Goal: Transaction & Acquisition: Purchase product/service

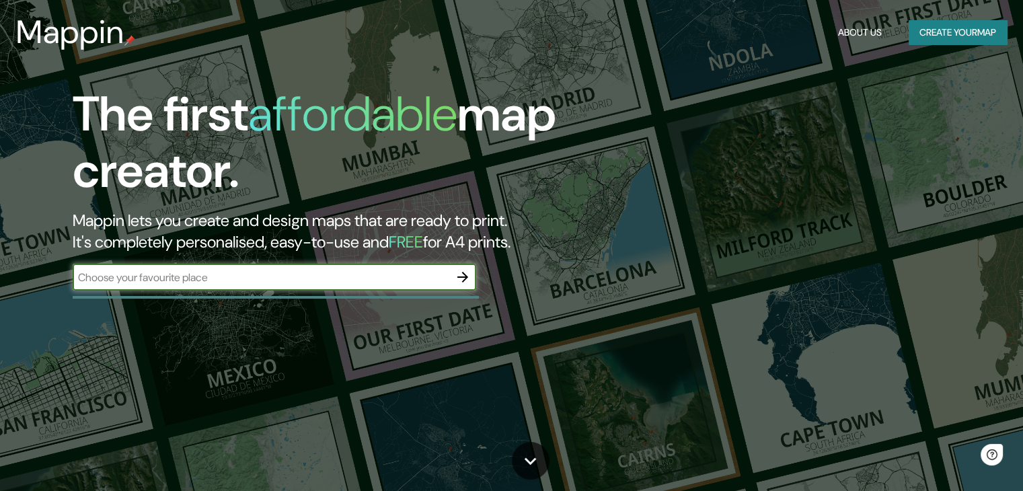
click at [358, 278] on input "text" at bounding box center [261, 277] width 376 height 15
type input "monterrey nuevoleon"
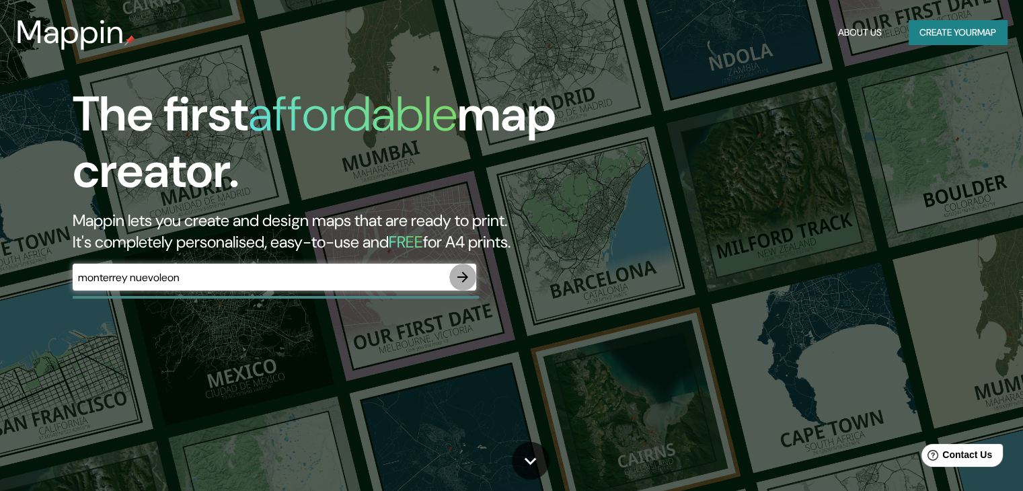
click at [465, 278] on icon "button" at bounding box center [462, 277] width 16 height 16
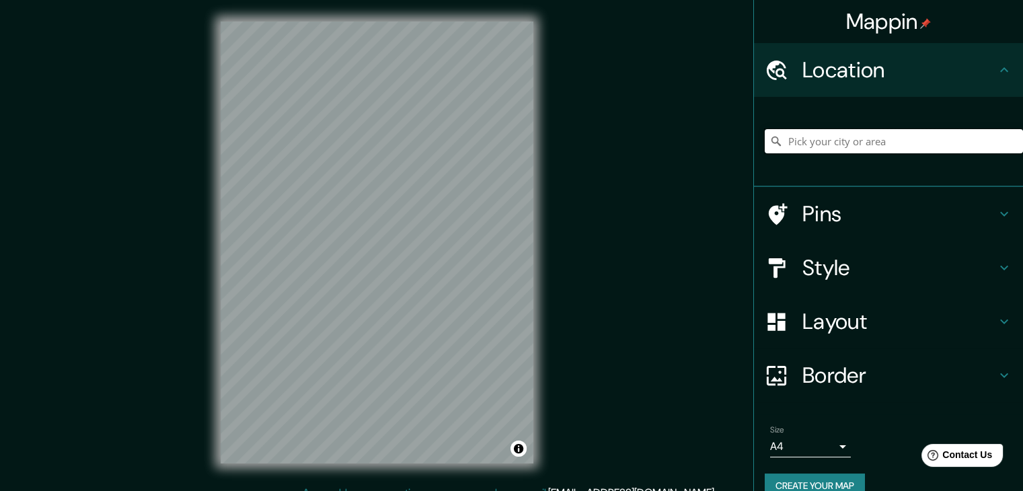
click at [804, 139] on input "Pick your city or area" at bounding box center [893, 141] width 258 height 24
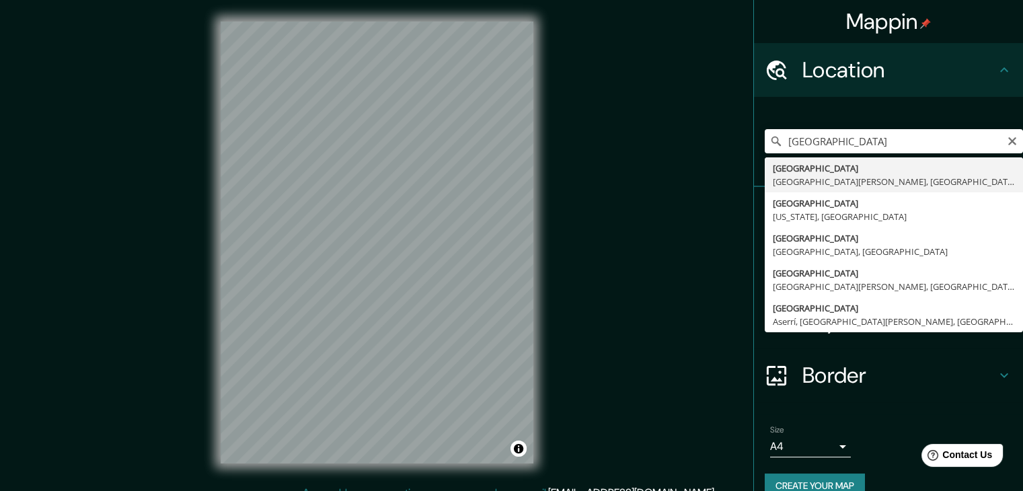
type input "[GEOGRAPHIC_DATA], [GEOGRAPHIC_DATA][PERSON_NAME], [GEOGRAPHIC_DATA]"
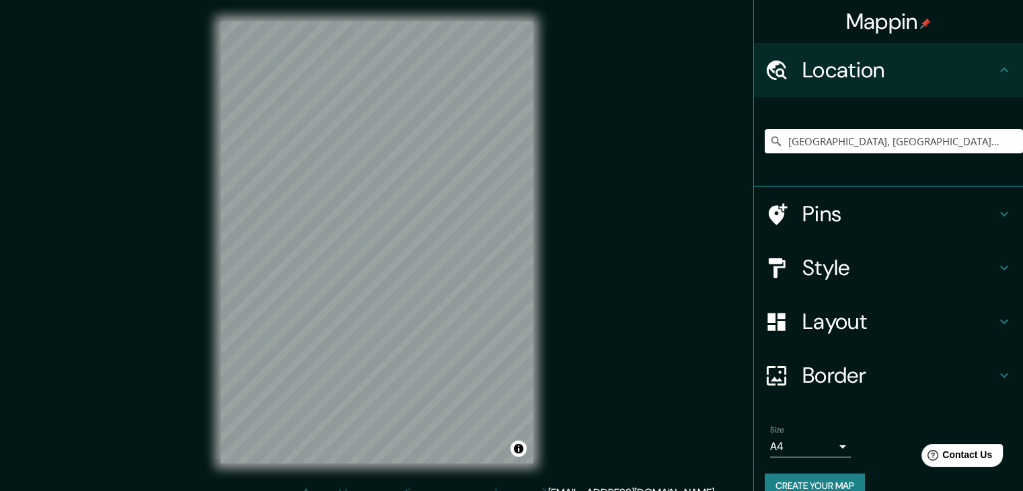
click at [822, 315] on h4 "Layout" at bounding box center [899, 321] width 194 height 27
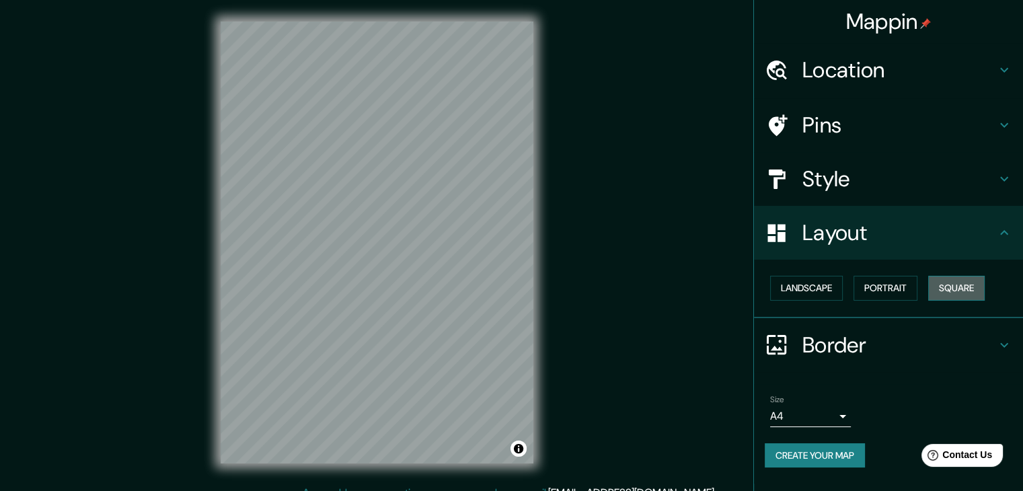
click at [946, 286] on button "Square" at bounding box center [956, 288] width 56 height 25
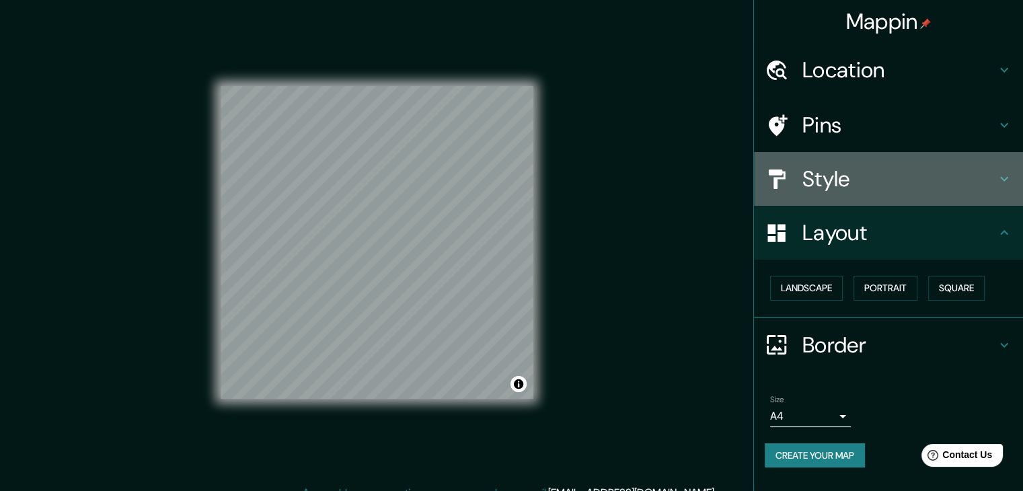
click at [839, 178] on h4 "Style" at bounding box center [899, 178] width 194 height 27
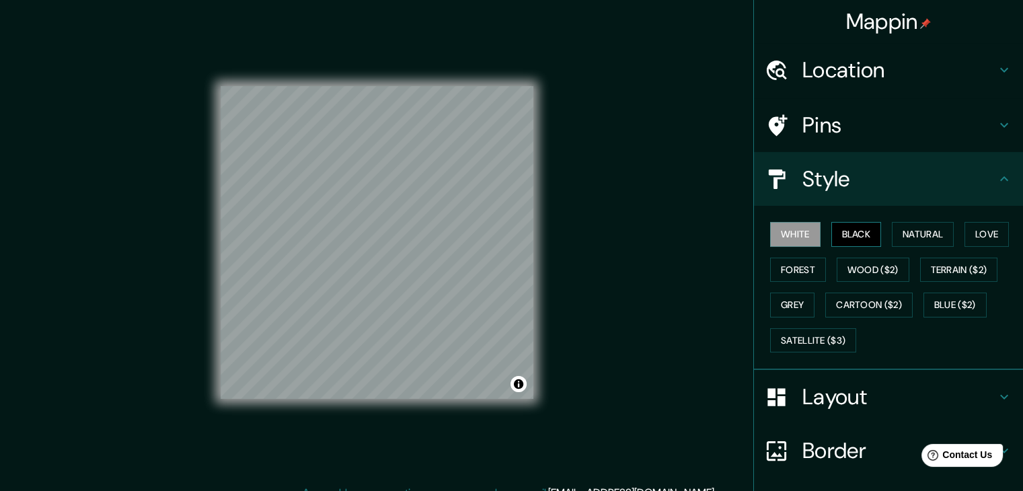
click at [869, 235] on button "Black" at bounding box center [856, 234] width 50 height 25
click at [899, 233] on button "Natural" at bounding box center [922, 234] width 62 height 25
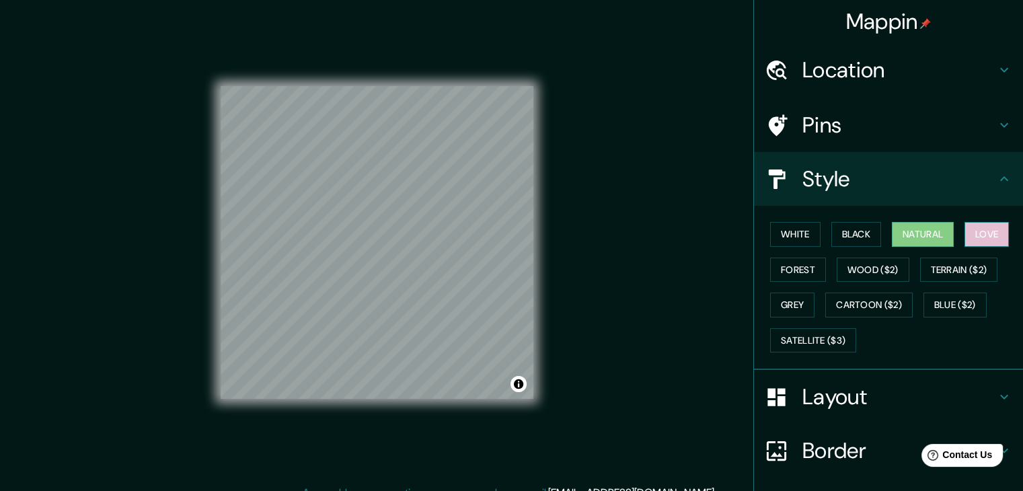
click at [980, 232] on button "Love" at bounding box center [986, 234] width 44 height 25
click at [911, 228] on button "Natural" at bounding box center [922, 234] width 62 height 25
click at [791, 272] on button "Forest" at bounding box center [798, 269] width 56 height 25
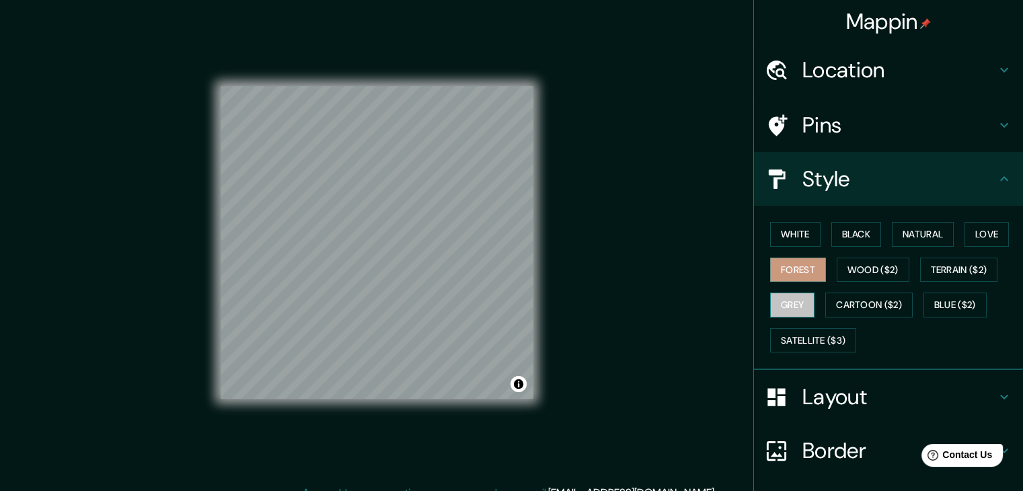
click at [785, 295] on button "Grey" at bounding box center [792, 304] width 44 height 25
click at [856, 278] on button "Wood ($2)" at bounding box center [872, 269] width 73 height 25
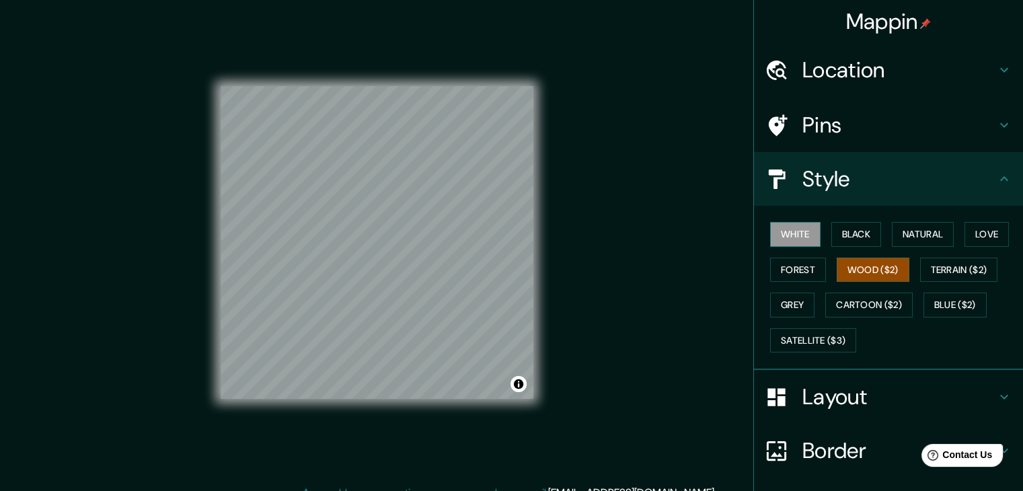
click at [799, 245] on button "White" at bounding box center [795, 234] width 50 height 25
click at [794, 267] on button "Forest" at bounding box center [798, 269] width 56 height 25
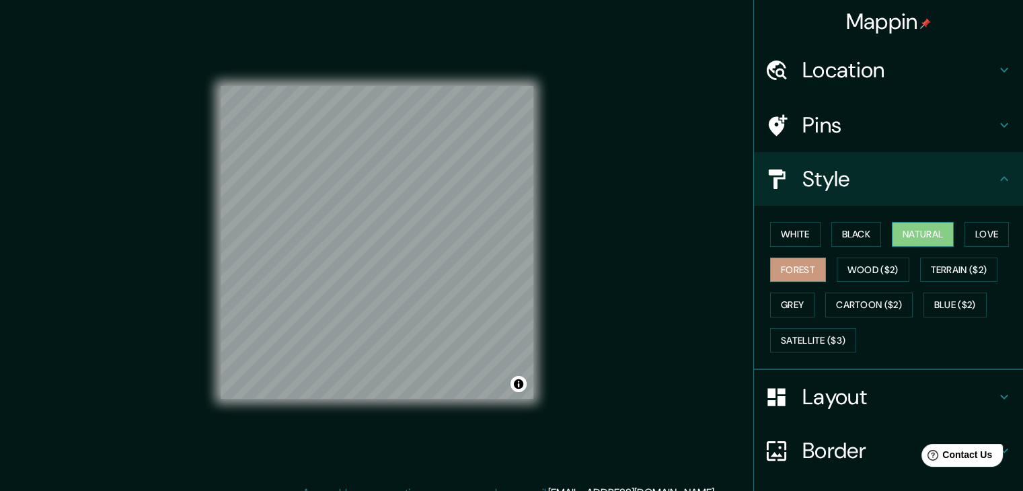
click at [893, 241] on button "Natural" at bounding box center [922, 234] width 62 height 25
click at [847, 231] on button "Black" at bounding box center [856, 234] width 50 height 25
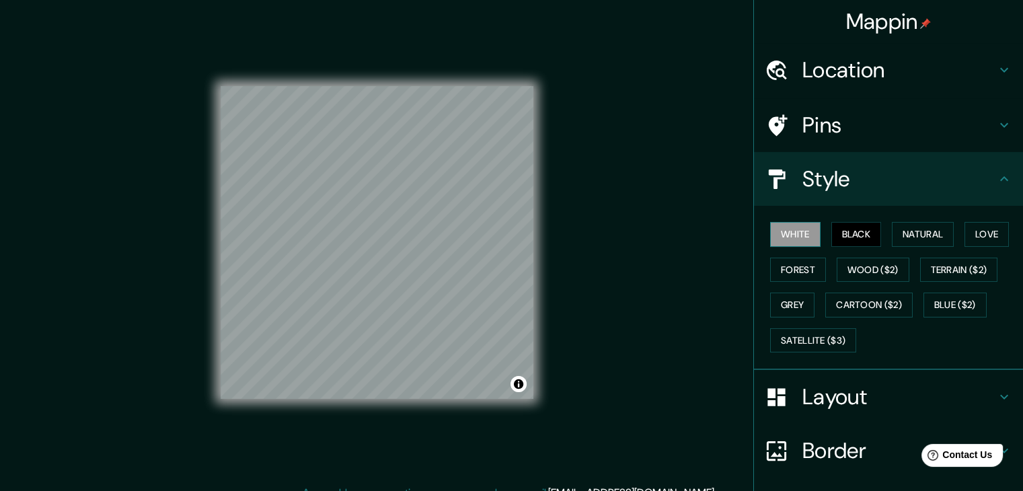
click at [789, 237] on button "White" at bounding box center [795, 234] width 50 height 25
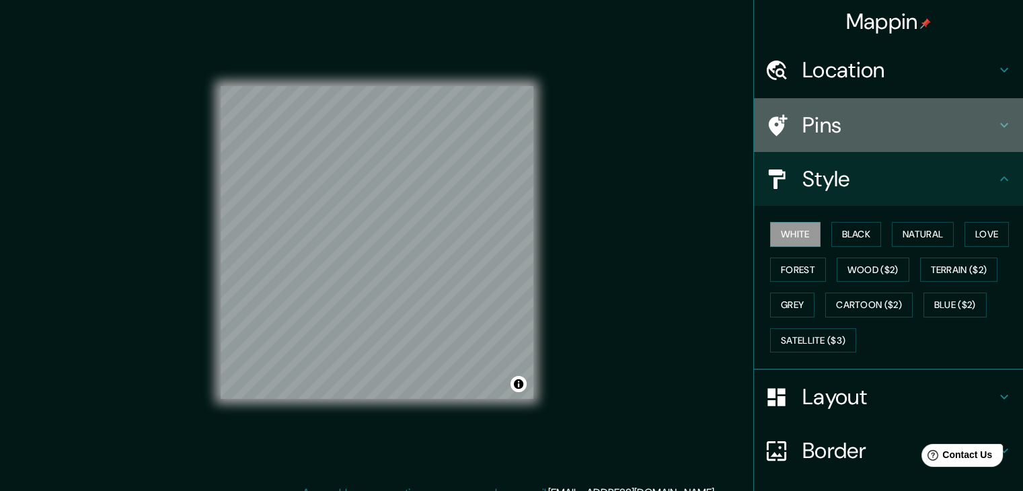
click at [866, 118] on h4 "Pins" at bounding box center [899, 125] width 194 height 27
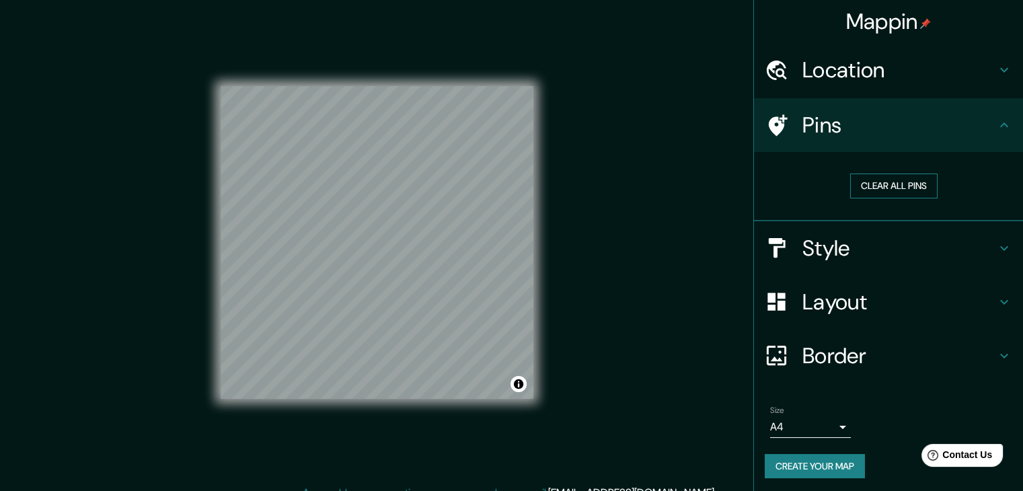
click at [904, 188] on button "Clear all pins" at bounding box center [893, 185] width 87 height 25
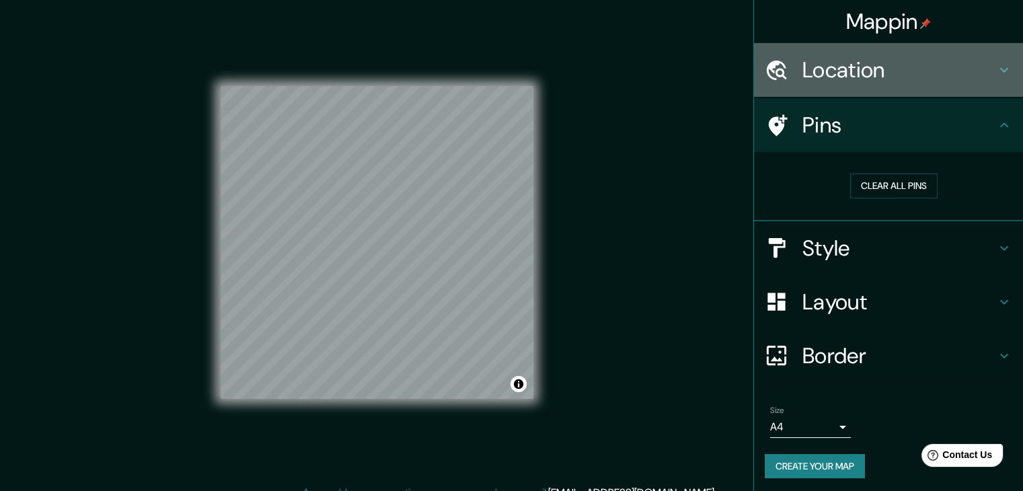
click at [888, 73] on h4 "Location" at bounding box center [899, 69] width 194 height 27
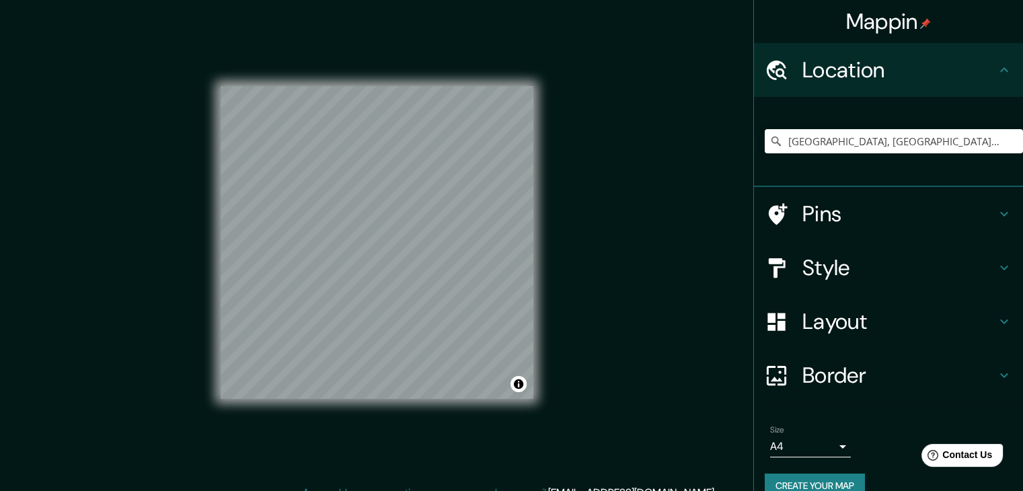
click at [888, 73] on h4 "Location" at bounding box center [899, 69] width 194 height 27
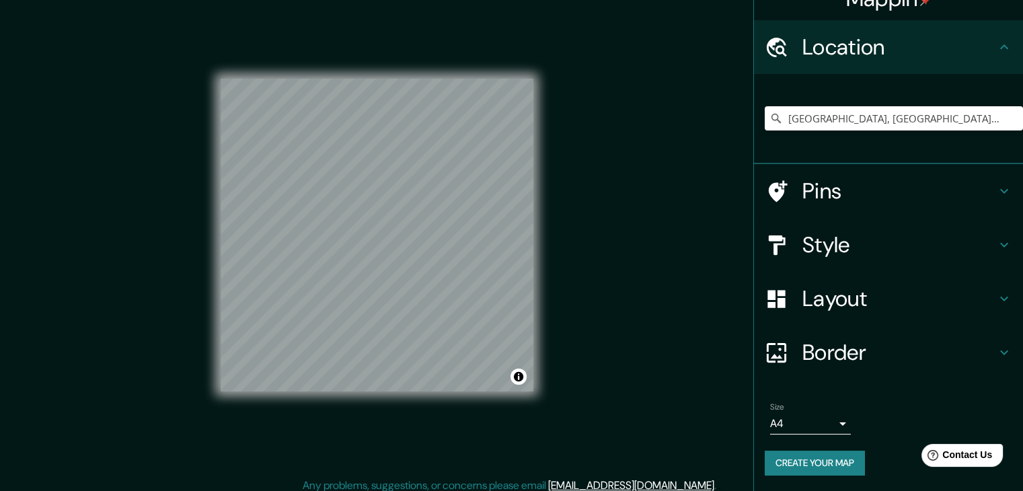
scroll to position [15, 0]
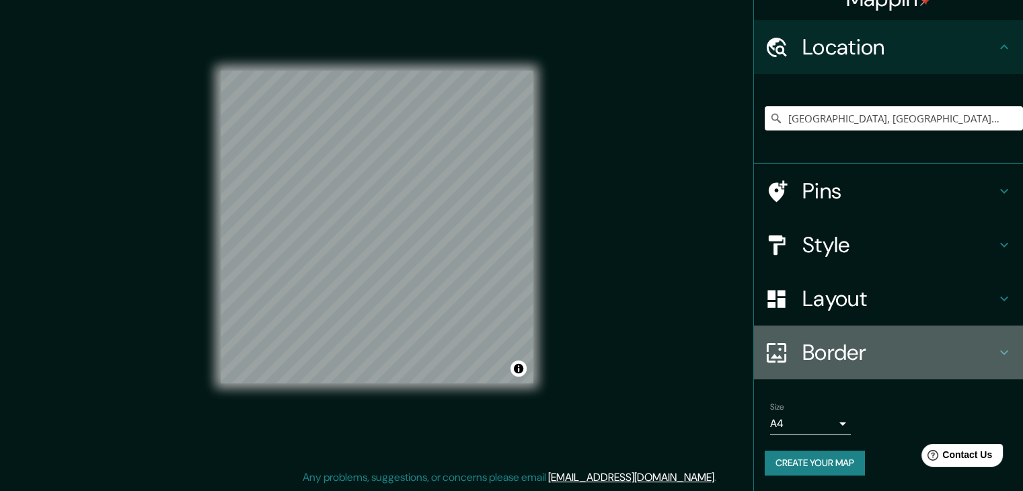
click at [846, 348] on h4 "Border" at bounding box center [899, 352] width 194 height 27
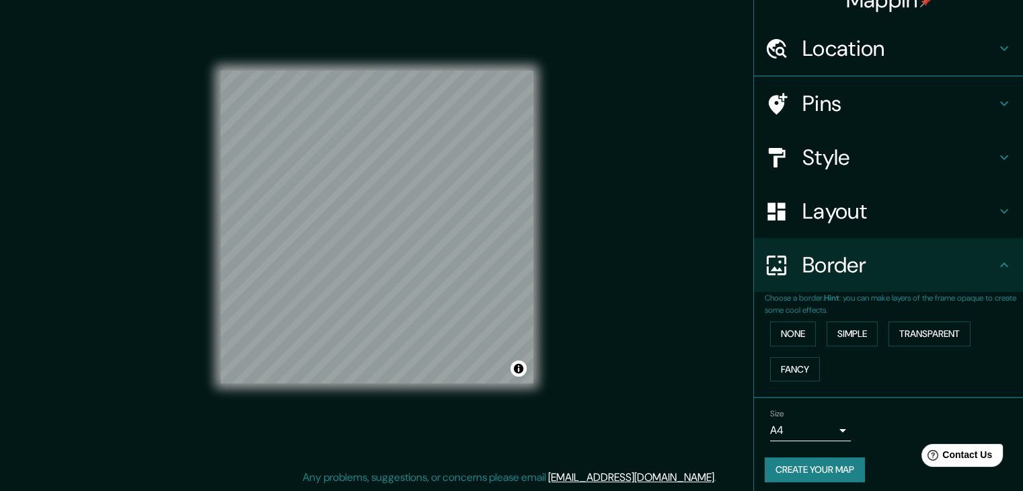
scroll to position [23, 0]
click at [781, 323] on button "None" at bounding box center [793, 332] width 46 height 25
click at [832, 211] on h4 "Layout" at bounding box center [899, 209] width 194 height 27
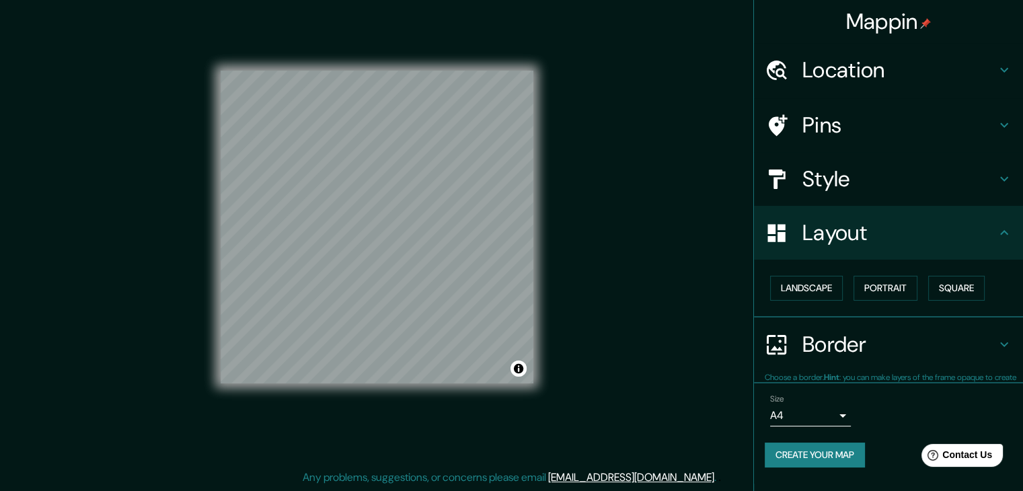
scroll to position [0, 0]
click at [826, 286] on button "Landscape" at bounding box center [806, 288] width 73 height 25
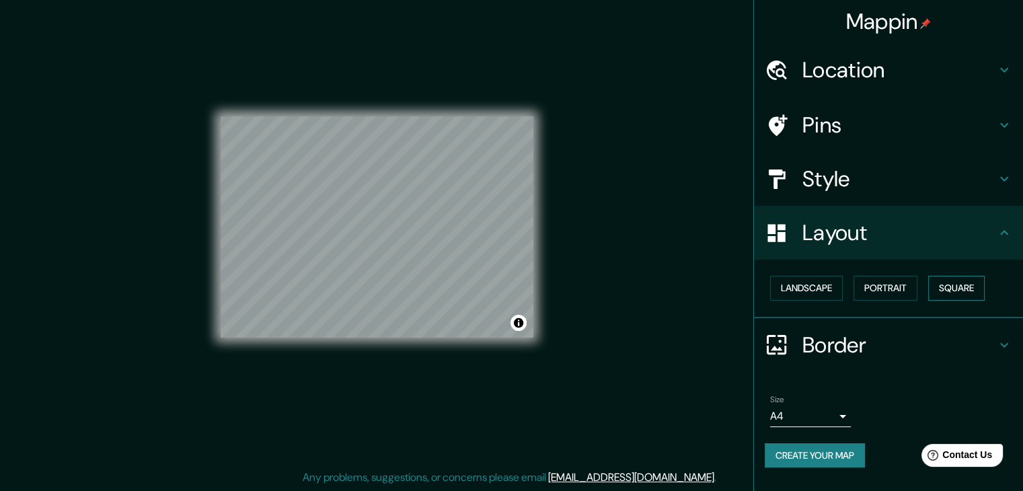
click at [963, 290] on button "Square" at bounding box center [956, 288] width 56 height 25
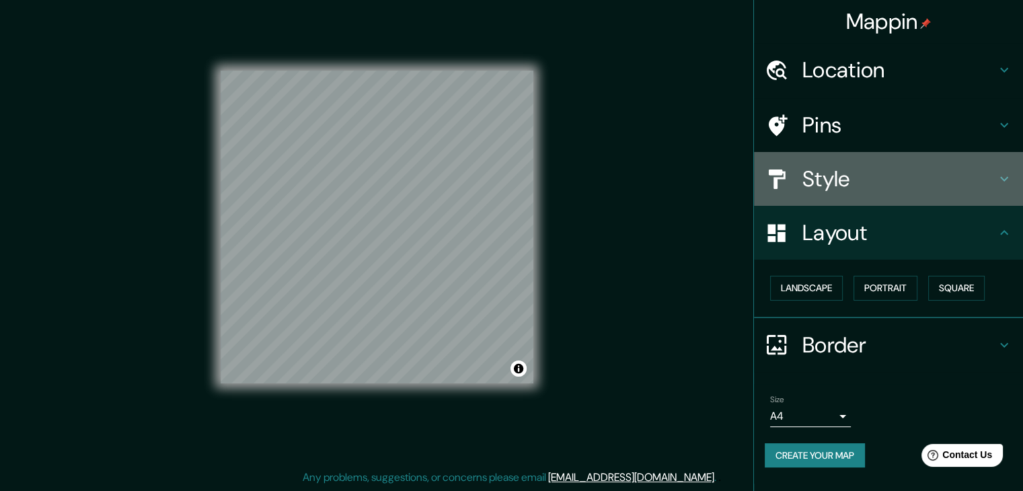
click at [858, 188] on h4 "Style" at bounding box center [899, 178] width 194 height 27
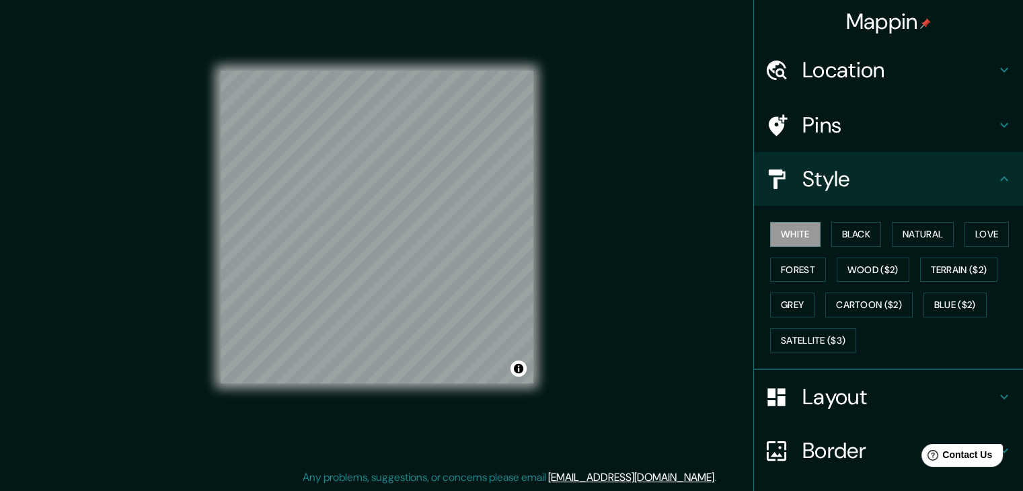
click at [873, 393] on h4 "Layout" at bounding box center [899, 396] width 194 height 27
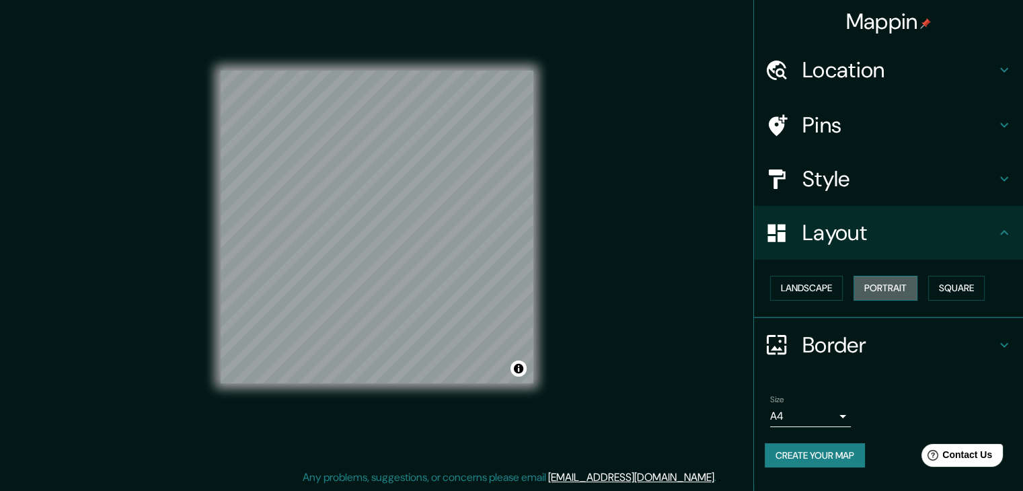
click at [898, 280] on button "Portrait" at bounding box center [885, 288] width 64 height 25
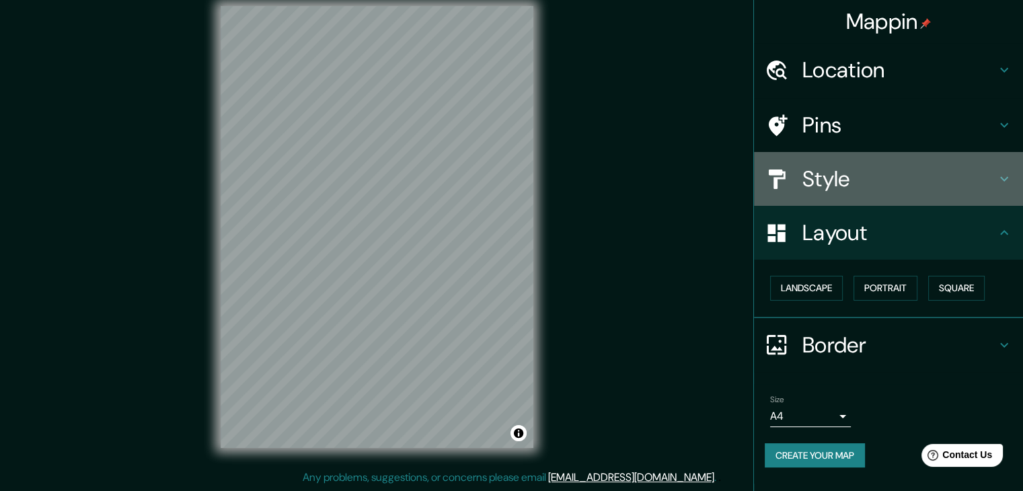
click at [852, 184] on h4 "Style" at bounding box center [899, 178] width 194 height 27
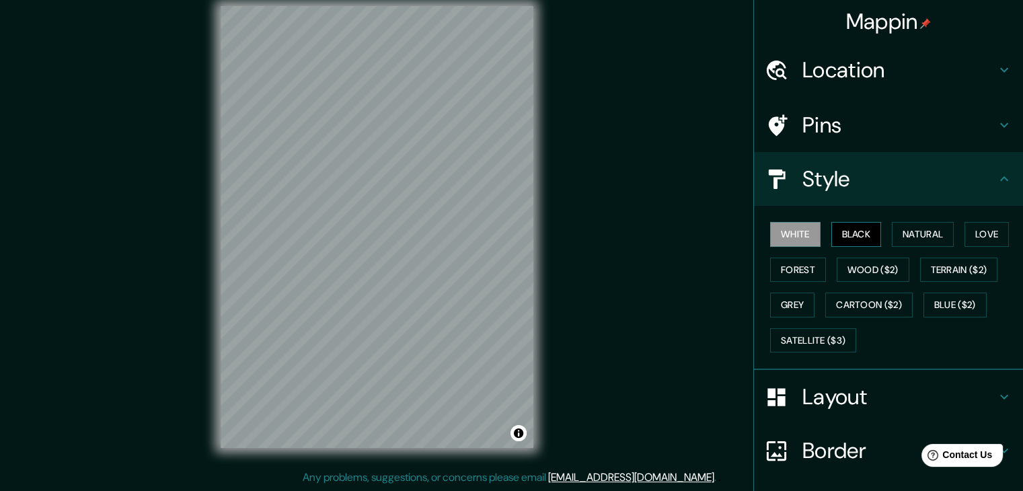
click at [836, 235] on button "Black" at bounding box center [856, 234] width 50 height 25
click at [901, 235] on button "Natural" at bounding box center [922, 234] width 62 height 25
